Goal: Navigation & Orientation: Find specific page/section

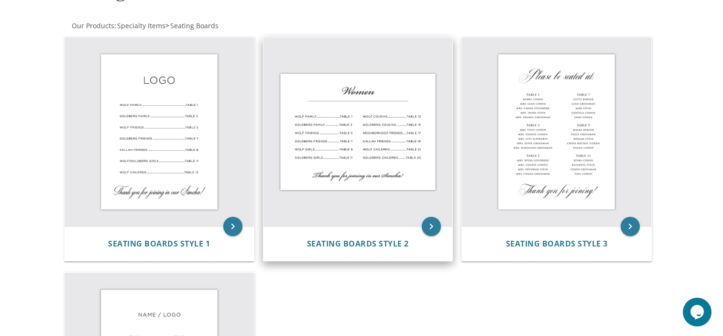
scroll to position [161, 0]
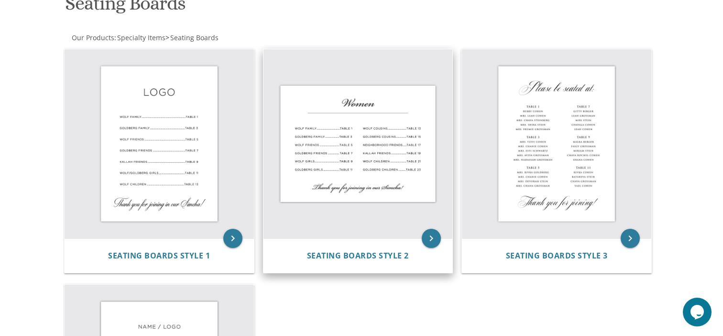
click at [318, 159] on img at bounding box center [358, 143] width 189 height 189
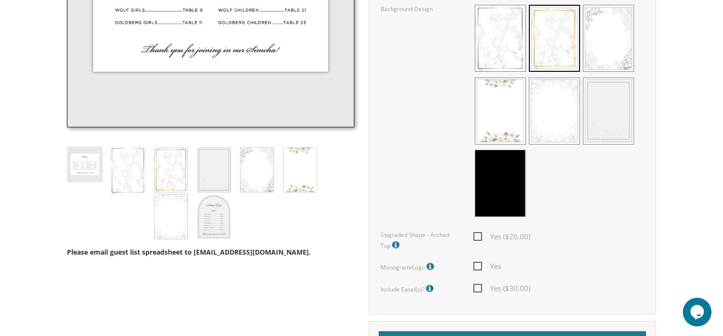
scroll to position [454, 0]
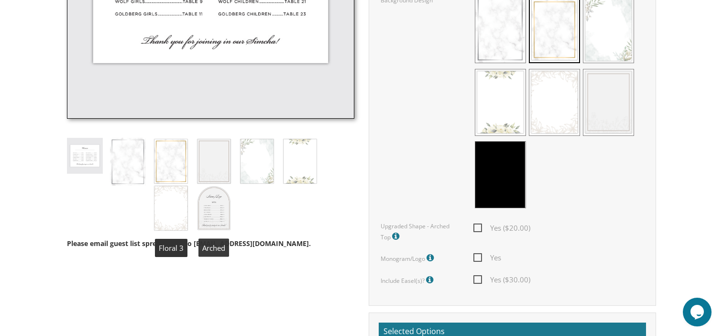
click at [208, 215] on img at bounding box center [214, 208] width 36 height 47
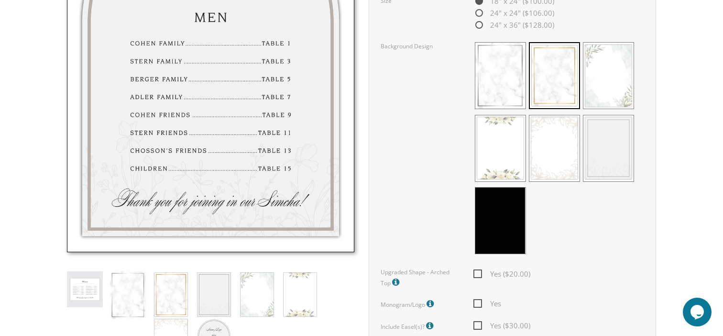
scroll to position [477, 0]
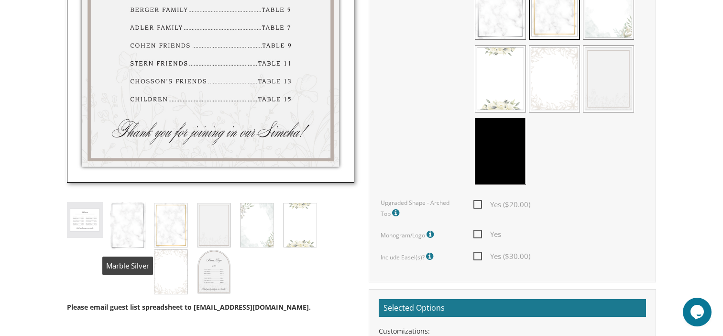
click at [87, 210] on img at bounding box center [85, 220] width 36 height 36
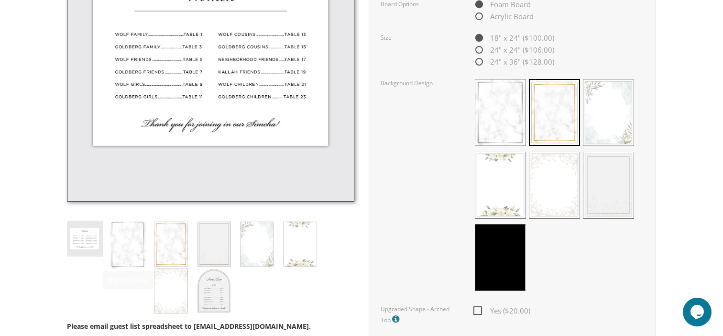
click at [82, 254] on img at bounding box center [85, 239] width 36 height 36
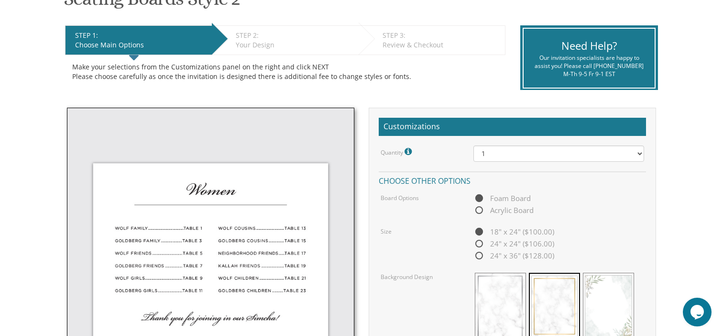
scroll to position [159, 0]
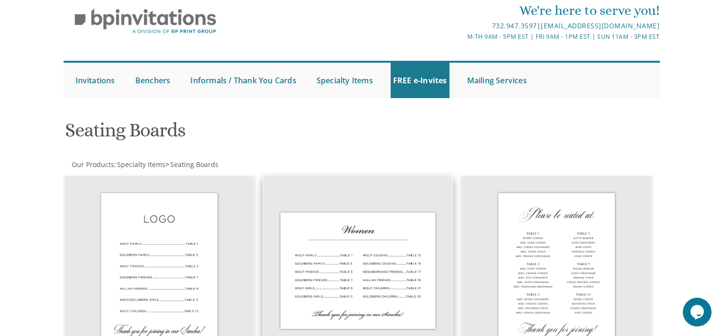
scroll to position [58, 0]
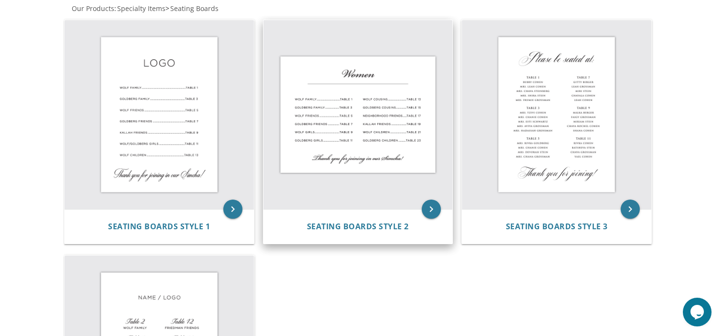
scroll to position [236, 0]
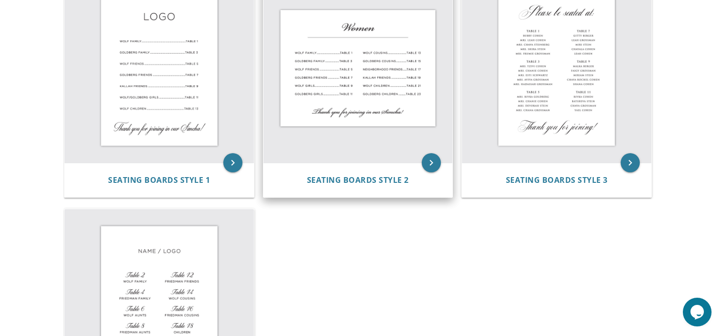
click at [369, 93] on img at bounding box center [358, 68] width 189 height 189
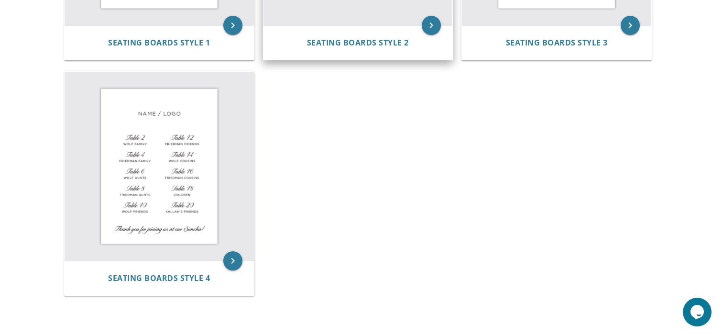
scroll to position [469, 0]
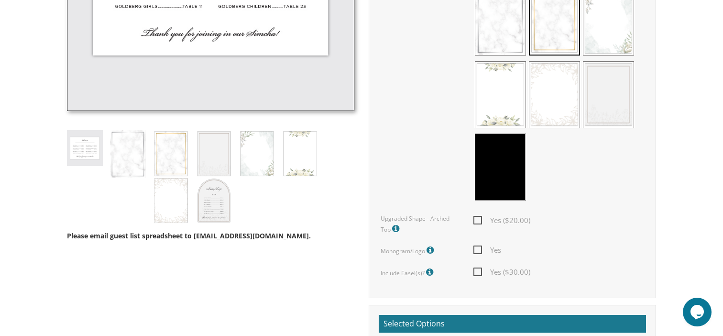
scroll to position [457, 0]
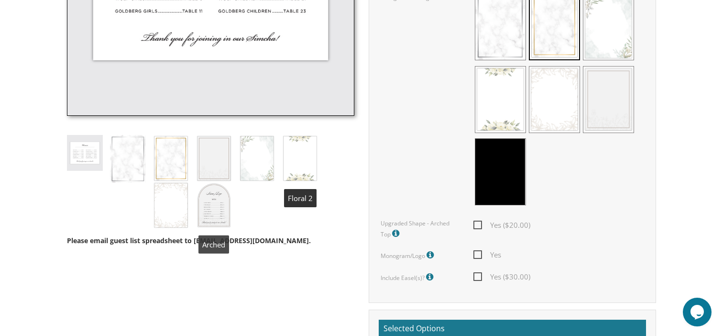
click at [202, 208] on img at bounding box center [214, 205] width 36 height 47
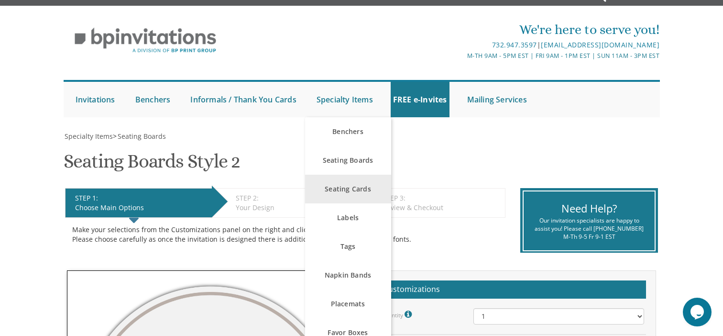
scroll to position [22, 0]
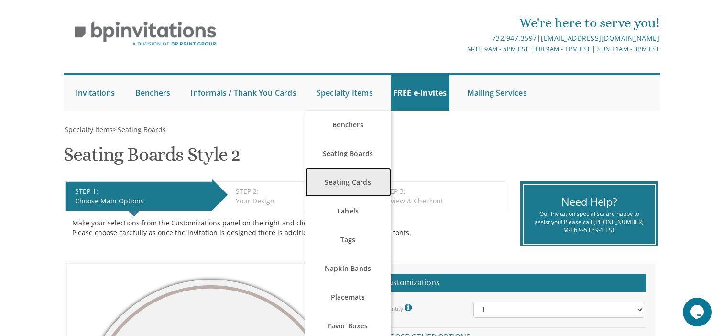
click at [354, 180] on link "Seating Cards" at bounding box center [348, 182] width 86 height 29
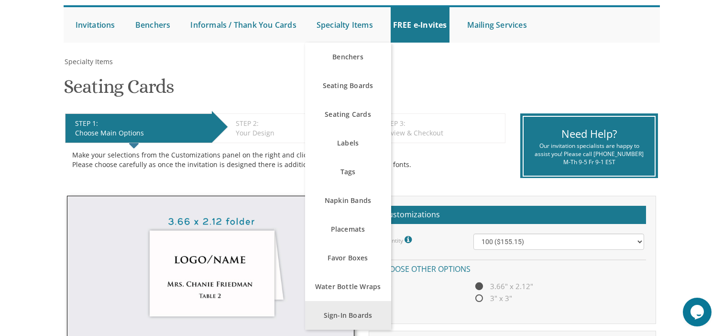
scroll to position [88, 0]
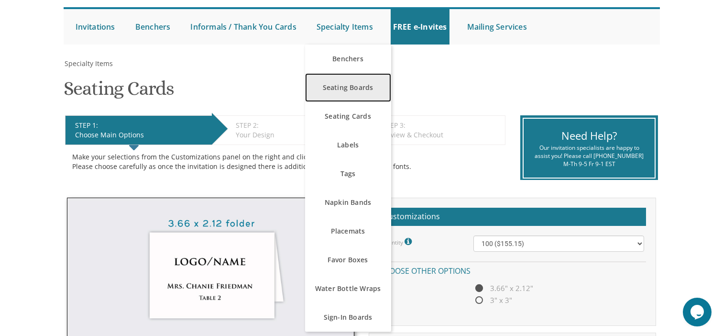
click at [359, 88] on link "Seating Boards" at bounding box center [348, 87] width 86 height 29
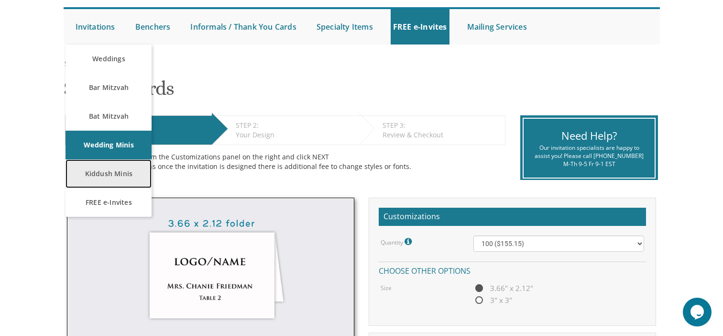
click at [99, 176] on link "Kiddush Minis" at bounding box center [109, 173] width 86 height 29
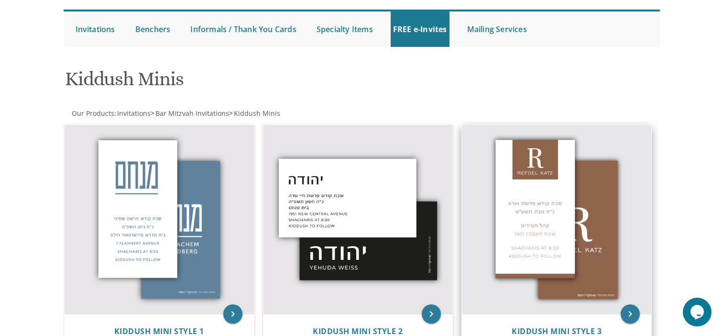
scroll to position [30, 0]
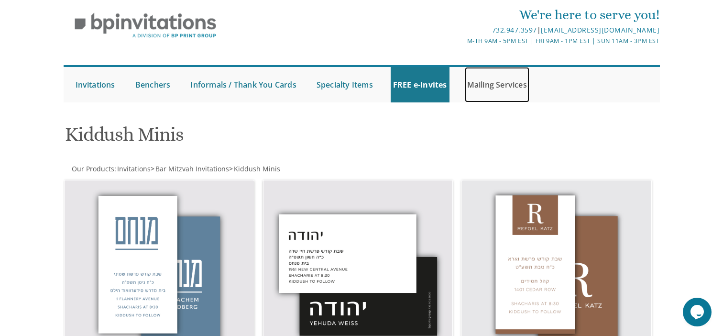
click at [485, 83] on link "Mailing Services" at bounding box center [497, 84] width 65 height 35
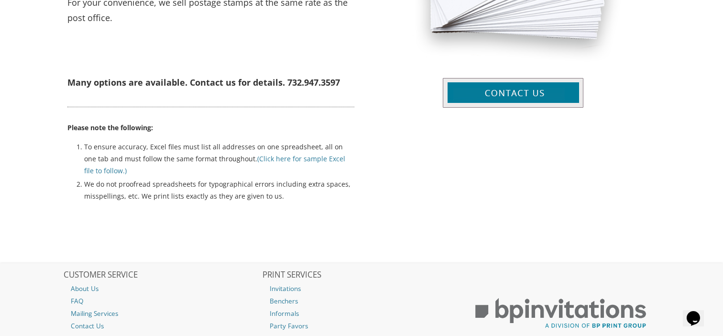
scroll to position [531, 0]
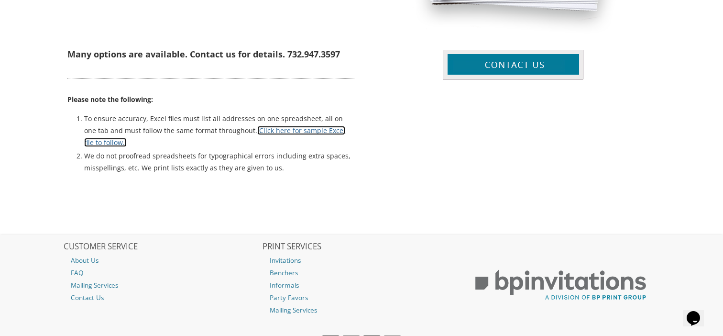
click at [344, 131] on link "(Click here for sample Excel file to follow.)" at bounding box center [214, 136] width 261 height 21
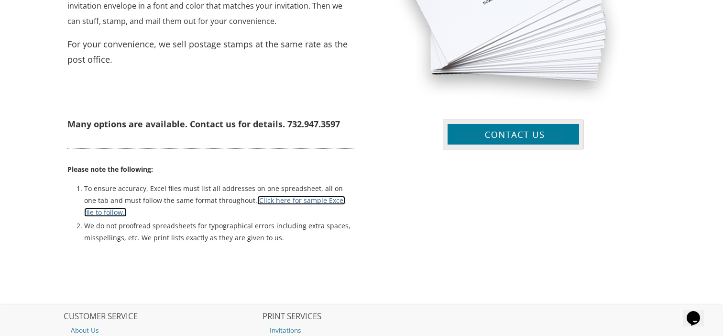
scroll to position [411, 0]
